Goal: Find specific page/section: Find specific page/section

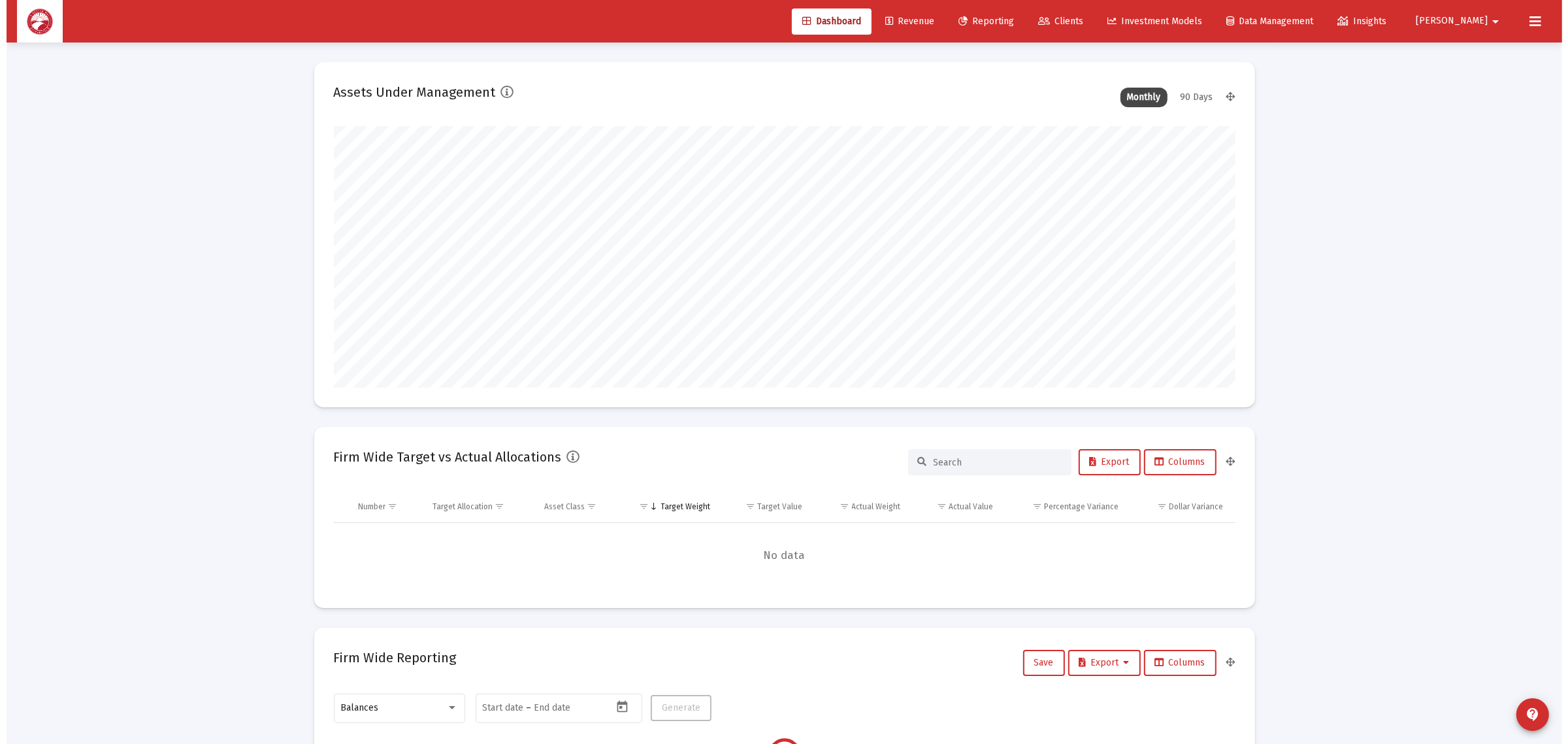
scroll to position [262, 486]
click at [1088, 27] on link "Clients" at bounding box center [1054, 21] width 66 height 26
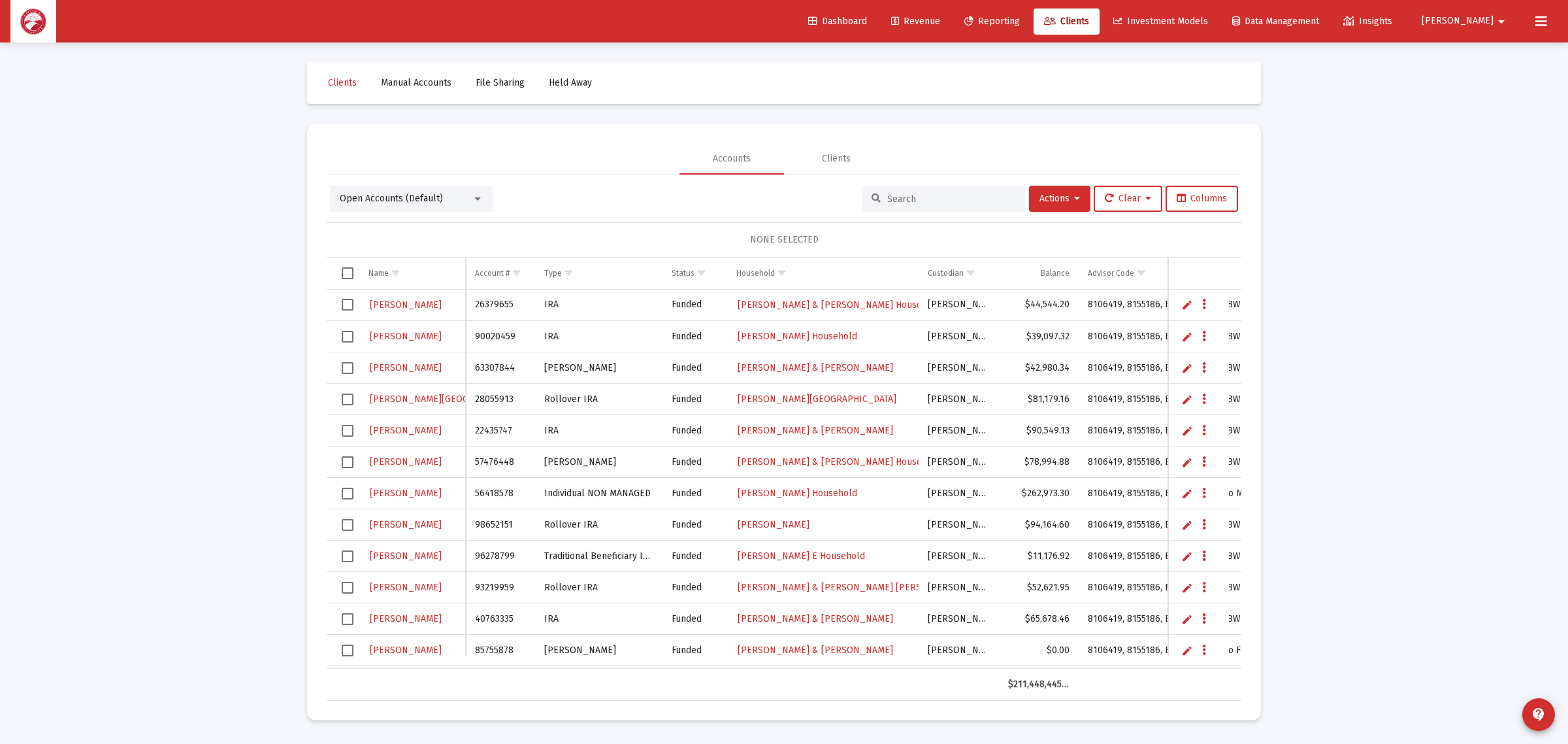
click at [880, 197] on div at bounding box center [943, 198] width 164 height 26
click at [909, 197] on input at bounding box center [952, 199] width 128 height 11
click at [425, 86] on span "Manual Accounts" at bounding box center [416, 82] width 71 height 11
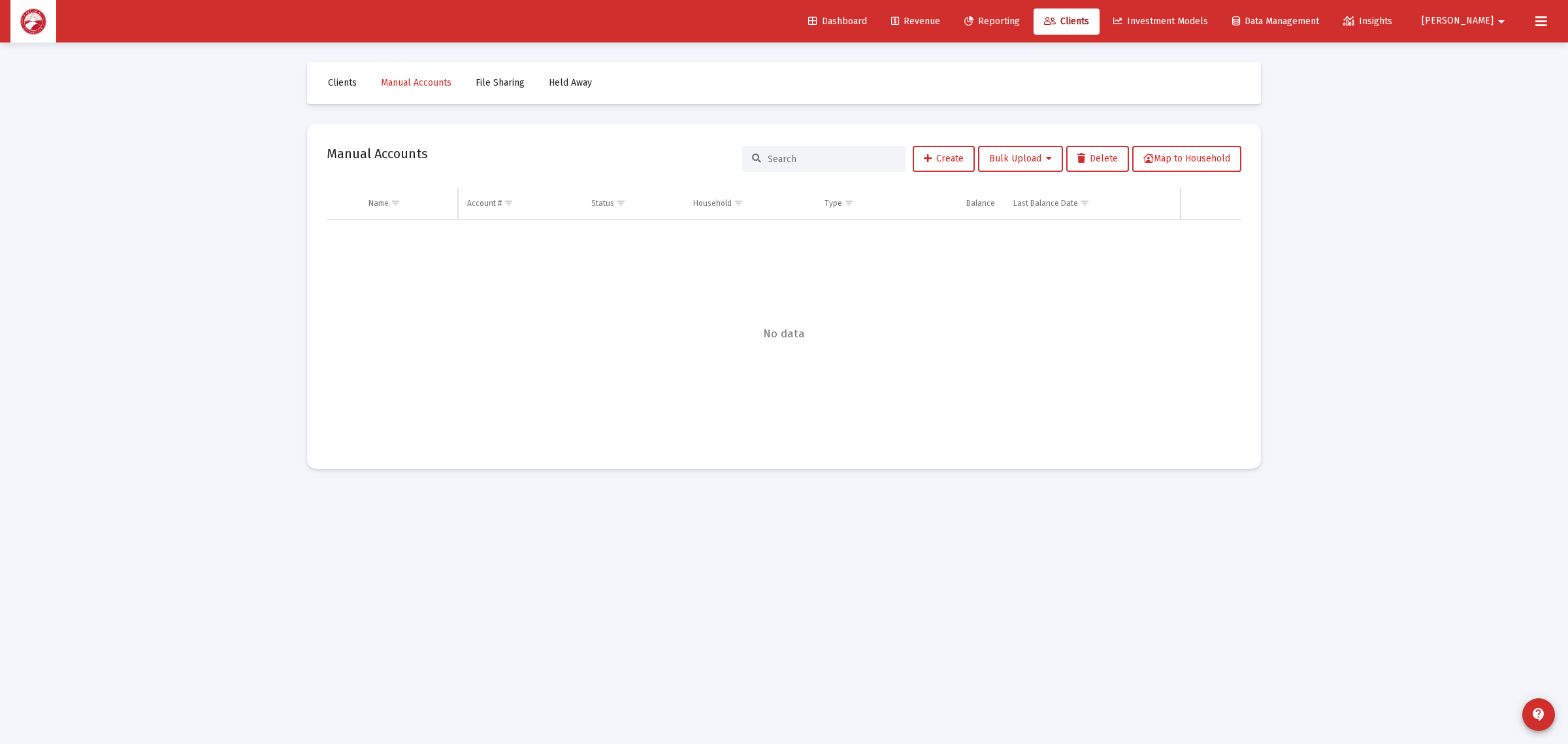
click at [864, 166] on div at bounding box center [823, 158] width 164 height 26
click at [860, 161] on input at bounding box center [832, 159] width 128 height 11
click at [343, 86] on span "Clients" at bounding box center [342, 82] width 29 height 11
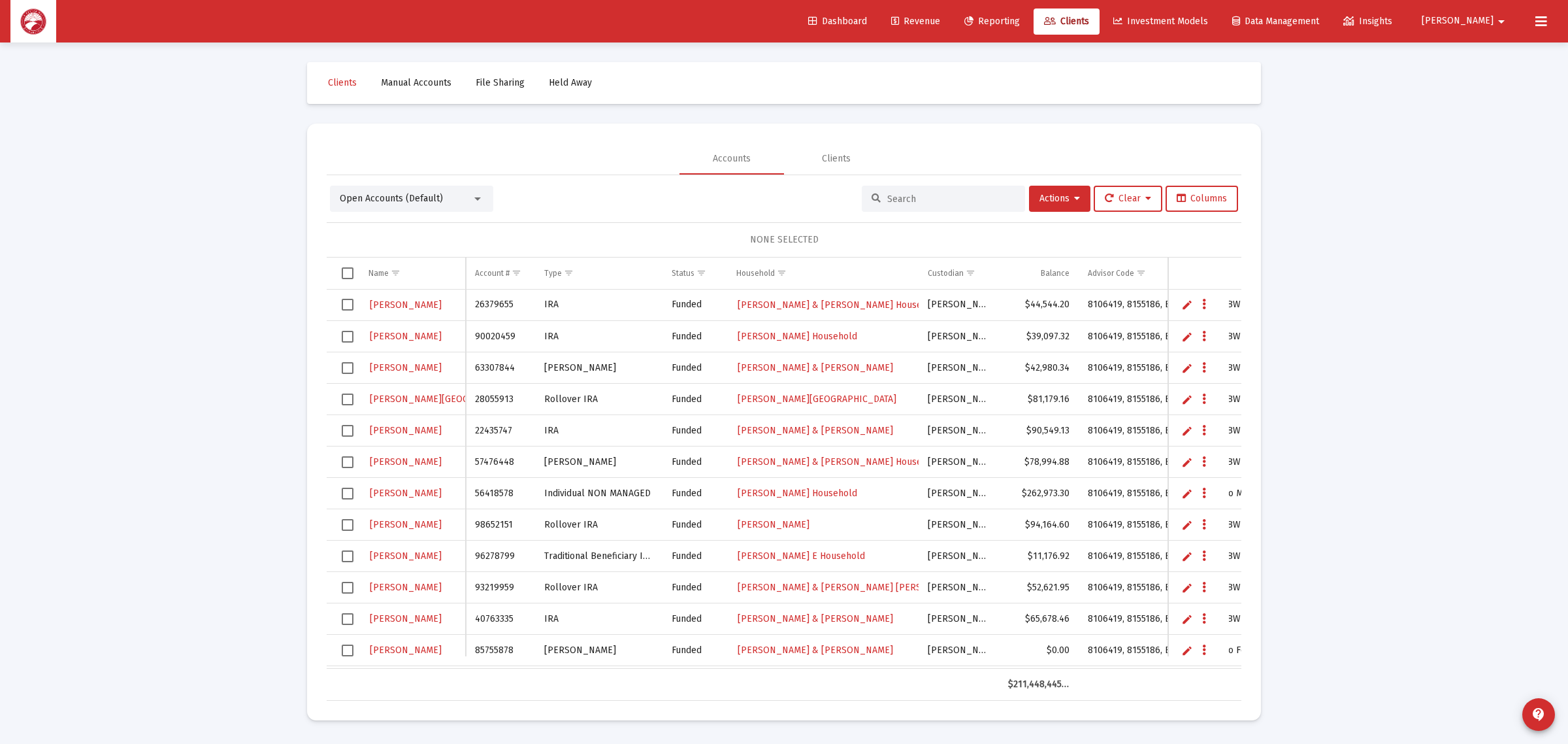
click at [919, 196] on input at bounding box center [952, 199] width 128 height 11
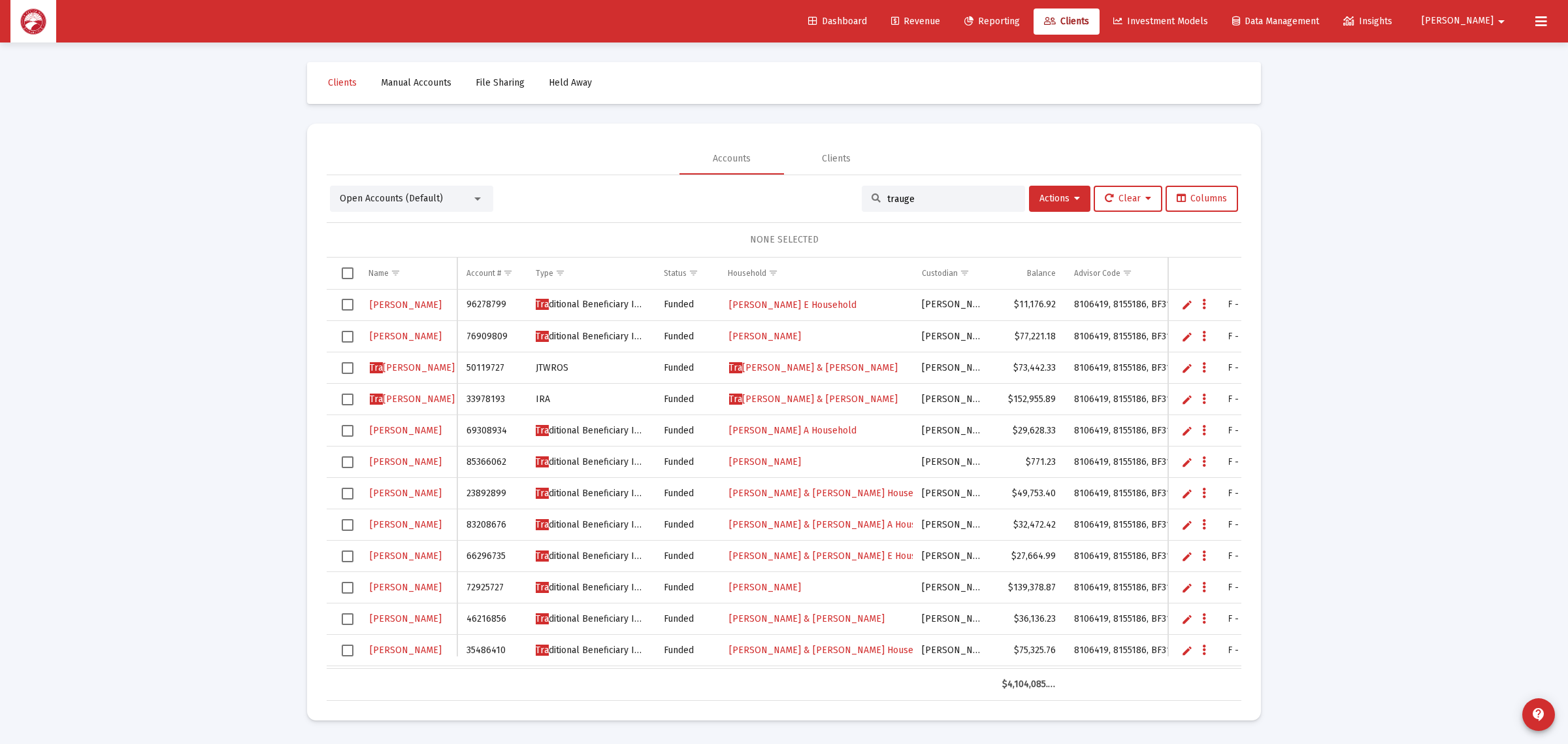
type input "[PERSON_NAME]"
